Goal: Answer question/provide support: Share knowledge or assist other users

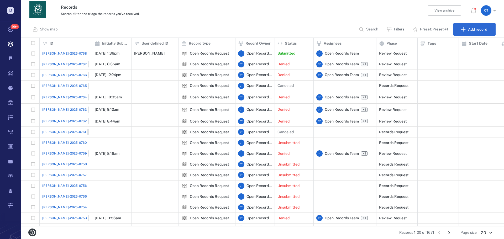
click at [59, 54] on span "[PERSON_NAME]-2025-0768" at bounding box center [64, 53] width 45 height 5
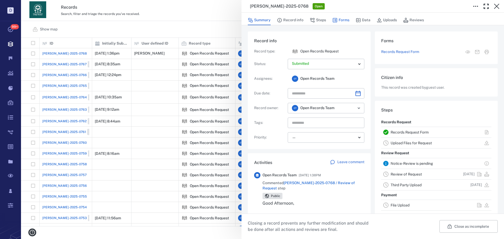
click at [343, 22] on button "Forms" at bounding box center [341, 20] width 17 height 10
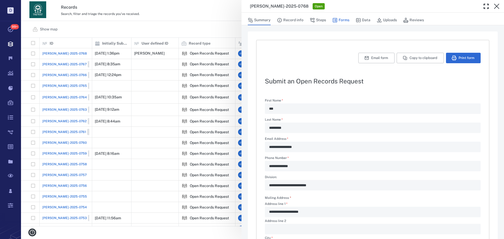
type textarea "*"
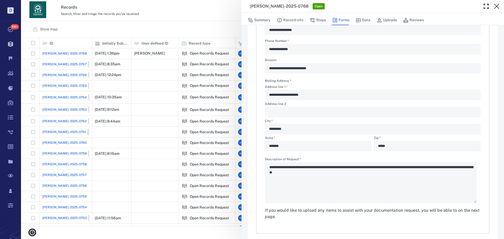
scroll to position [127, 0]
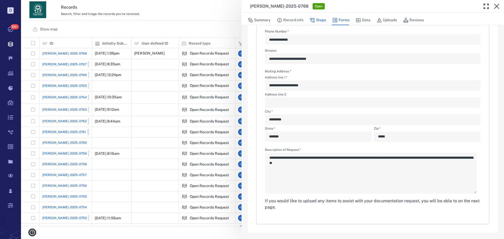
click at [321, 20] on button "Steps" at bounding box center [318, 20] width 16 height 10
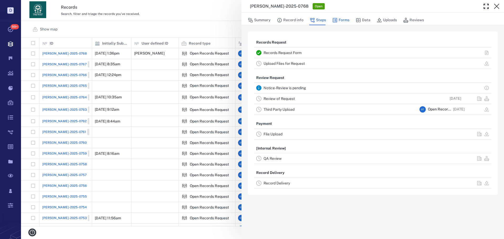
click at [341, 21] on button "Forms" at bounding box center [341, 20] width 17 height 10
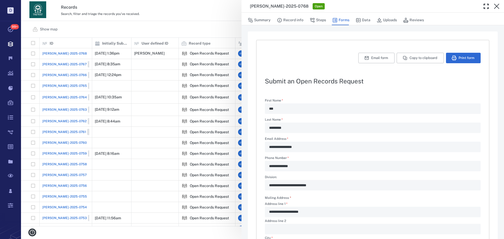
type textarea "*"
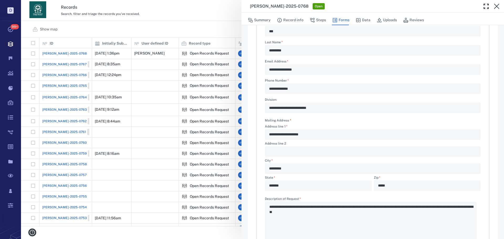
scroll to position [79, 0]
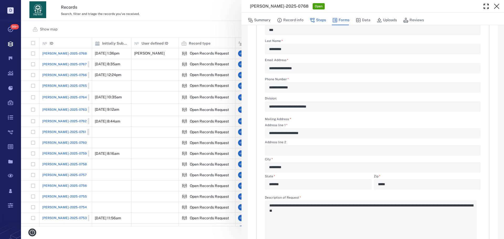
click at [325, 25] on button "Steps" at bounding box center [318, 20] width 16 height 10
click at [324, 21] on button "Steps" at bounding box center [318, 20] width 16 height 10
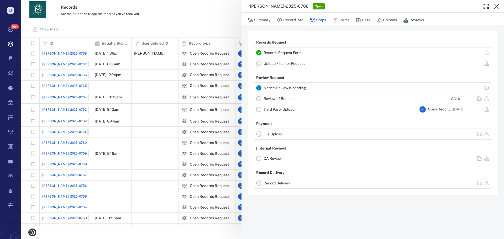
click at [278, 181] on link "Record Delivery" at bounding box center [277, 183] width 27 height 4
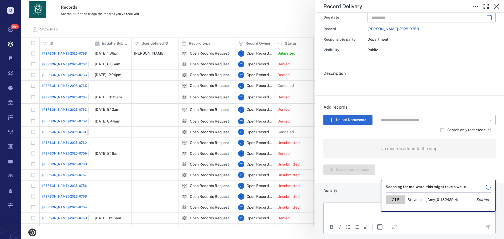
scroll to position [70, 0]
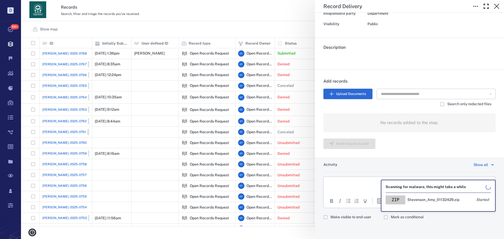
drag, startPoint x: 343, startPoint y: 183, endPoint x: 666, endPoint y: 371, distance: 373.7
click at [343, 183] on p "Rich Text Area. Press ALT-0 for help." at bounding box center [409, 183] width 163 height 5
click at [339, 213] on label "Make visible to end-user" at bounding box center [346, 217] width 51 height 10
click at [341, 178] on html at bounding box center [410, 183] width 172 height 13
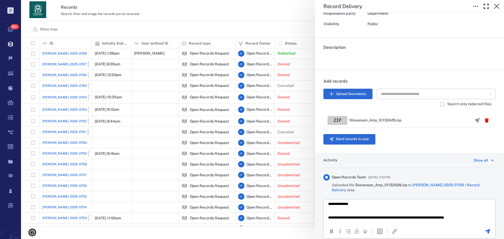
scroll to position [7, 0]
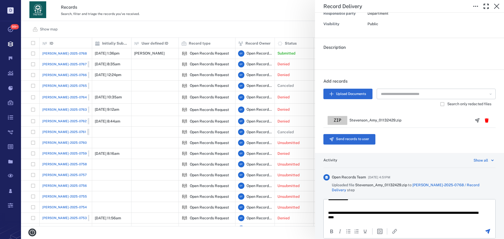
click at [487, 229] on div at bounding box center [488, 232] width 14 height 6
click at [486, 229] on icon "Send the comment" at bounding box center [488, 231] width 5 height 5
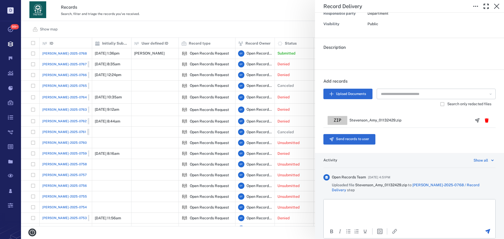
scroll to position [0, 0]
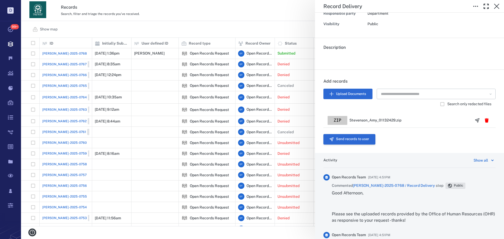
click at [363, 139] on button "Send records to user" at bounding box center [350, 139] width 52 height 11
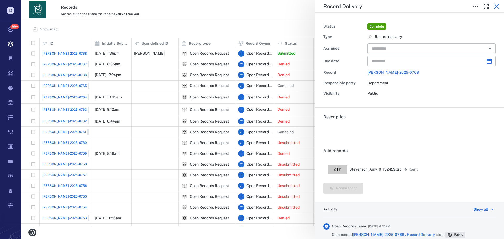
click at [497, 7] on icon "button" at bounding box center [497, 6] width 6 height 6
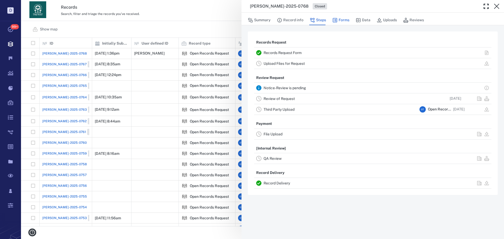
click at [346, 24] on button "Forms" at bounding box center [341, 20] width 17 height 10
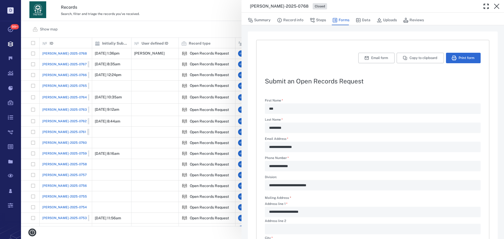
drag, startPoint x: 202, startPoint y: 32, endPoint x: 207, endPoint y: 35, distance: 5.8
click at [202, 31] on div "**********" at bounding box center [262, 119] width 483 height 239
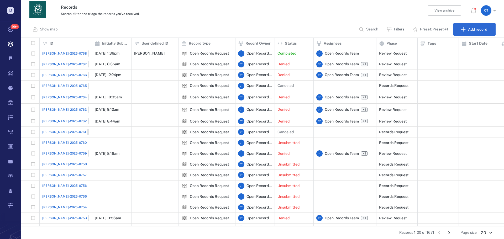
click at [67, 53] on div "[PERSON_NAME]-2025-0768 Closed" at bounding box center [72, 53] width 60 height 6
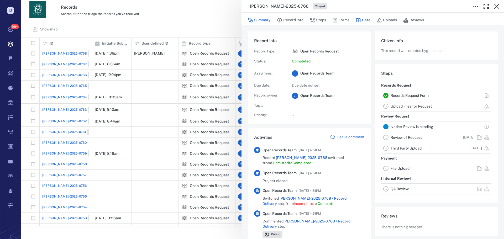
click at [359, 20] on icon "button" at bounding box center [358, 20] width 5 height 5
click at [346, 18] on button "Forms" at bounding box center [341, 20] width 17 height 10
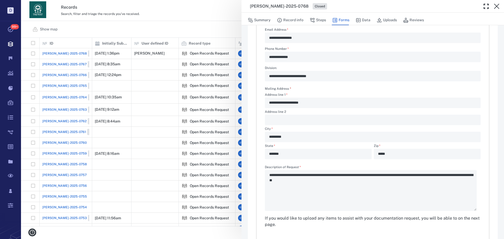
scroll to position [100, 0]
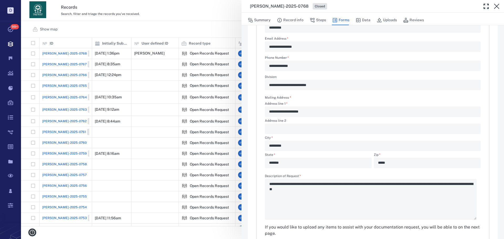
click at [199, 27] on div "**********" at bounding box center [262, 119] width 483 height 239
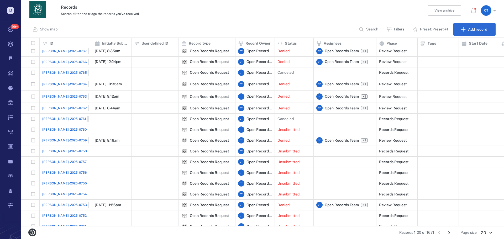
scroll to position [26, 0]
